Goal: Transaction & Acquisition: Purchase product/service

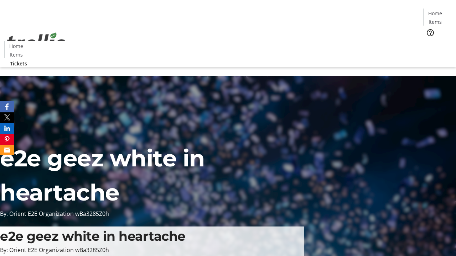
click at [429, 41] on span "Tickets" at bounding box center [437, 44] width 17 height 7
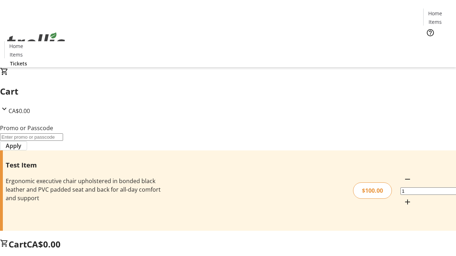
type input "PERCENT"
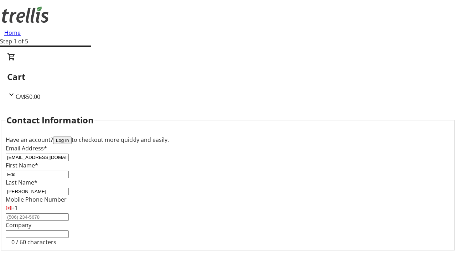
type input "[PERSON_NAME]"
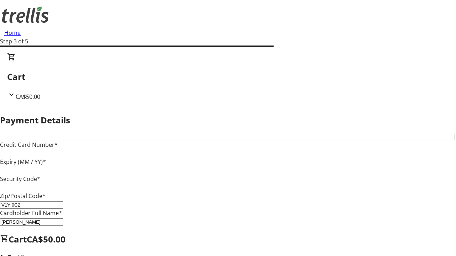
type input "V1Y 0C2"
